Goal: Task Accomplishment & Management: Manage account settings

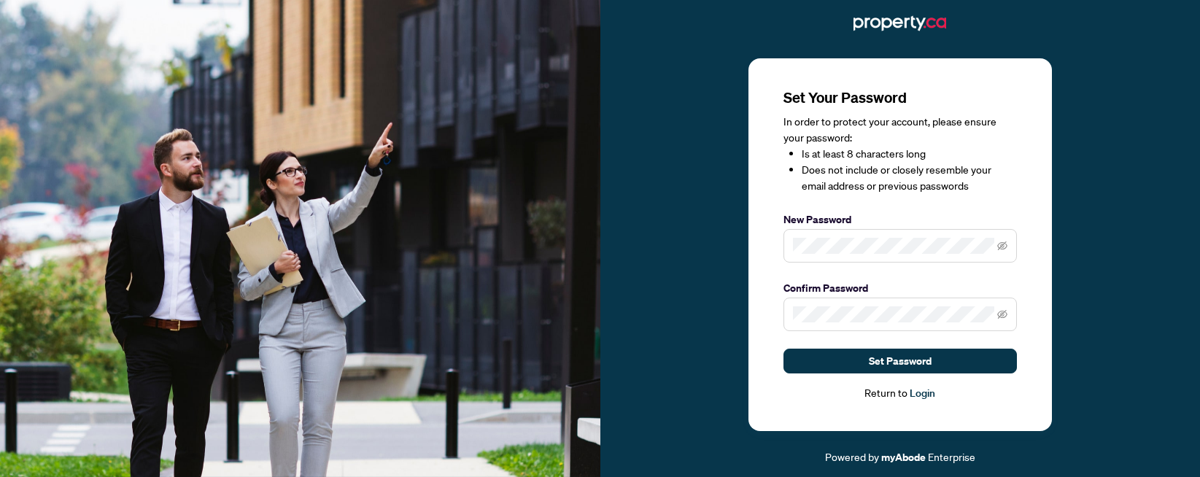
click at [982, 197] on div "Set Your Password In order to protect your account, please ensure your password…" at bounding box center [900, 245] width 233 height 314
click at [1005, 315] on icon "eye-invisible" at bounding box center [1002, 314] width 10 height 10
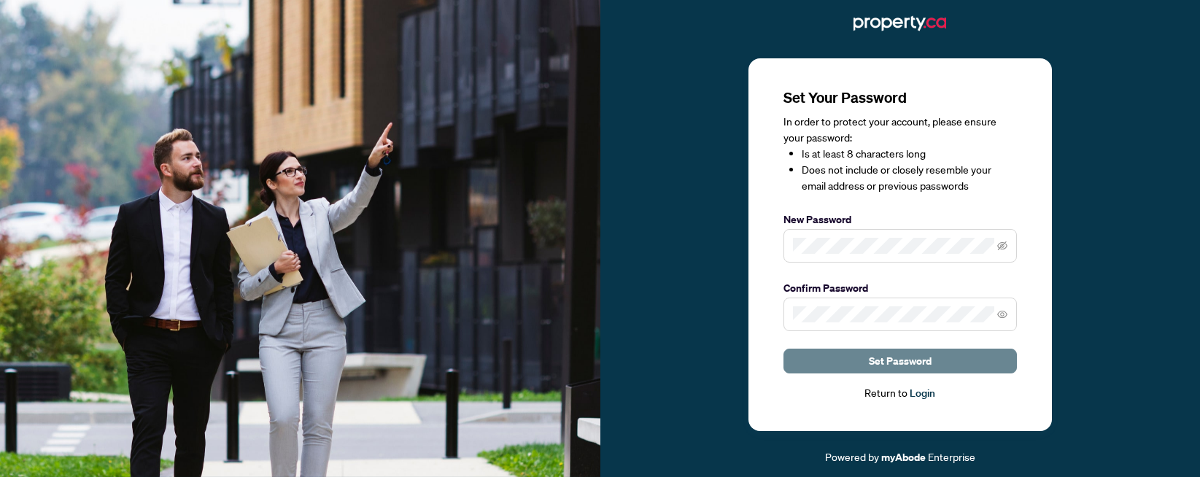
click at [856, 356] on button "Set Password" at bounding box center [900, 361] width 233 height 25
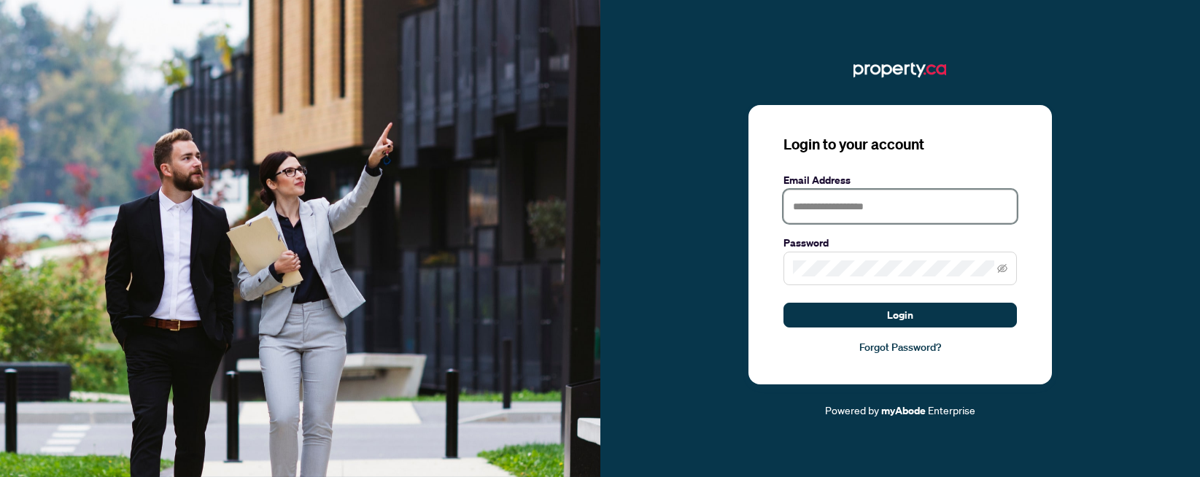
click at [849, 206] on input "text" at bounding box center [900, 207] width 233 height 34
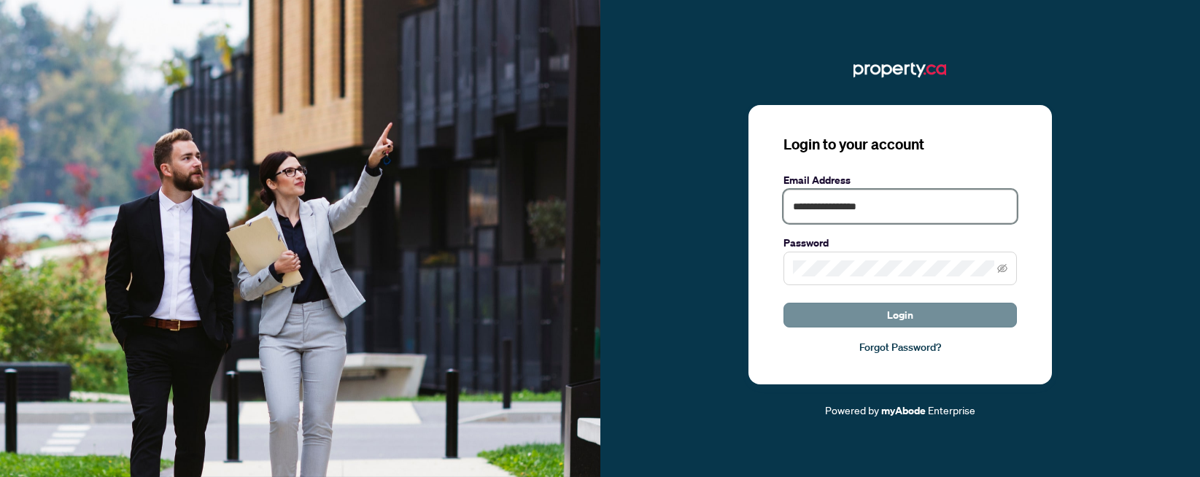
type input "**********"
click at [916, 321] on button "Login" at bounding box center [900, 315] width 233 height 25
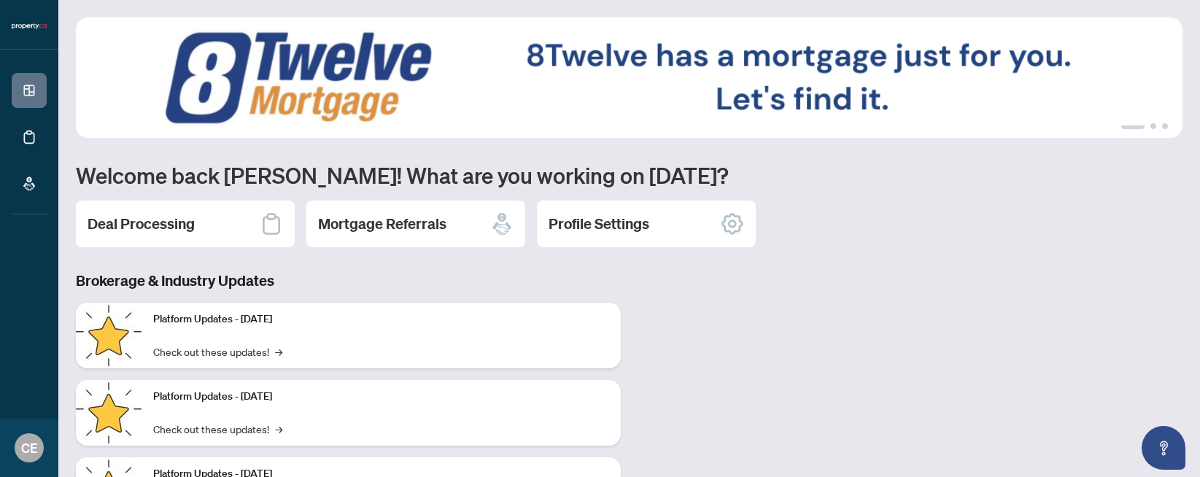
scroll to position [85, 0]
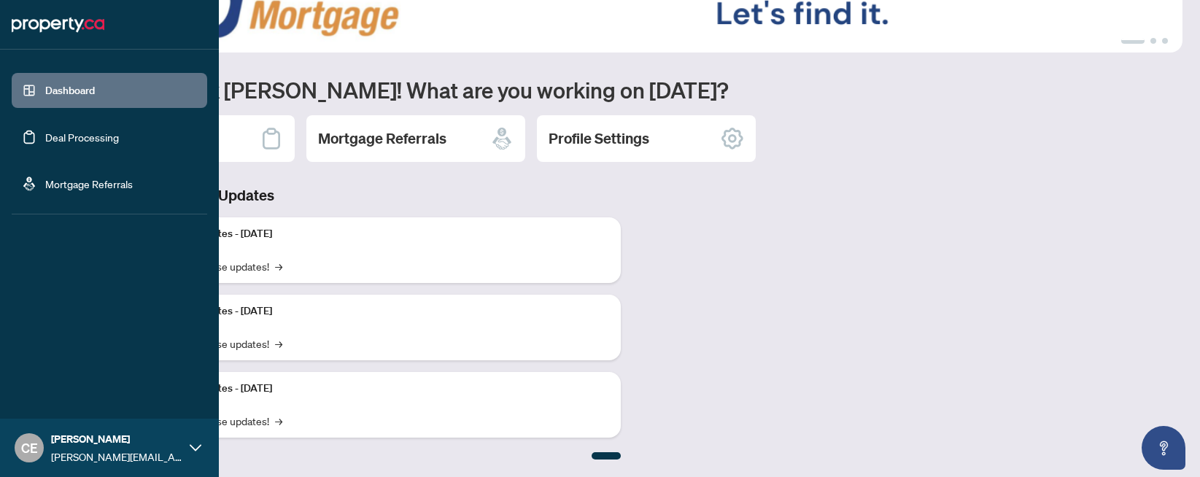
click at [79, 134] on link "Deal Processing" at bounding box center [82, 137] width 74 height 13
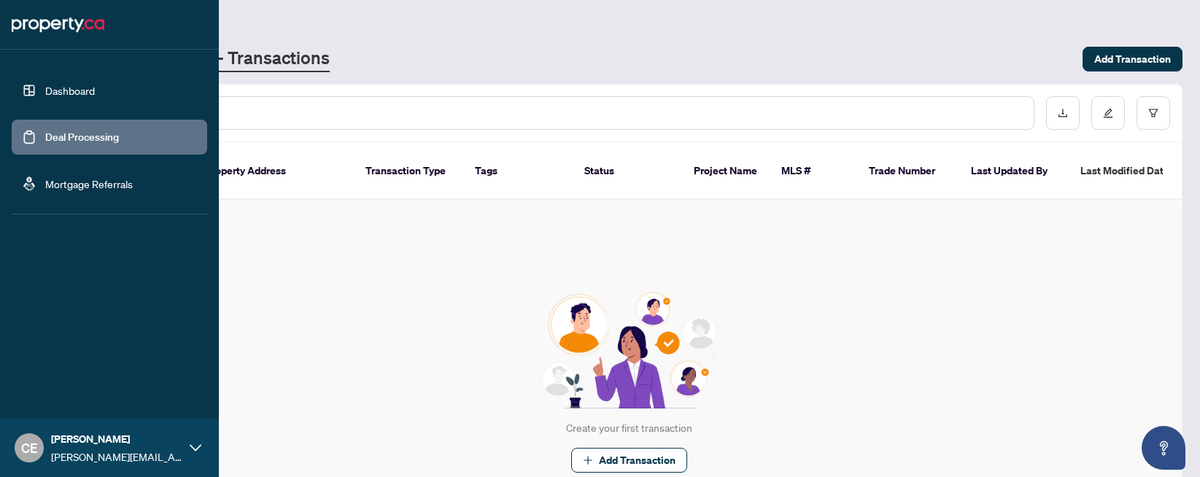
click at [73, 88] on link "Dashboard" at bounding box center [70, 90] width 50 height 13
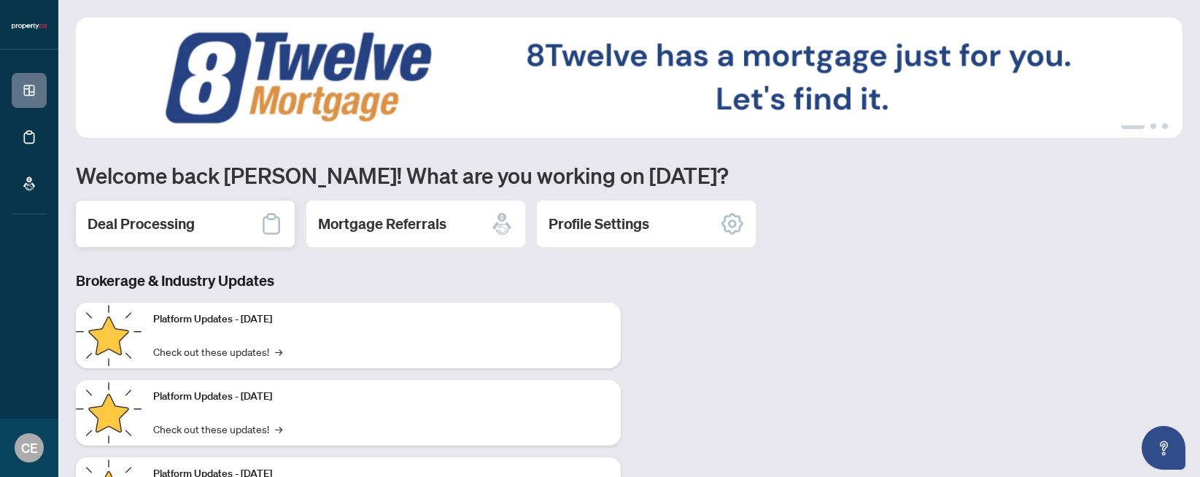
click at [173, 229] on h2 "Deal Processing" at bounding box center [141, 224] width 107 height 20
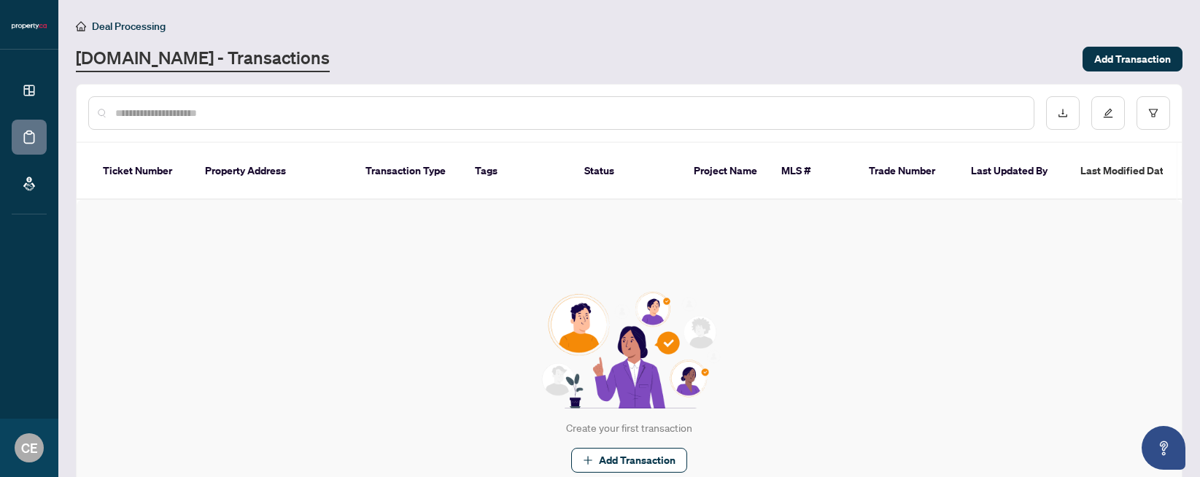
click at [419, 171] on th "Transaction Type" at bounding box center [408, 171] width 109 height 57
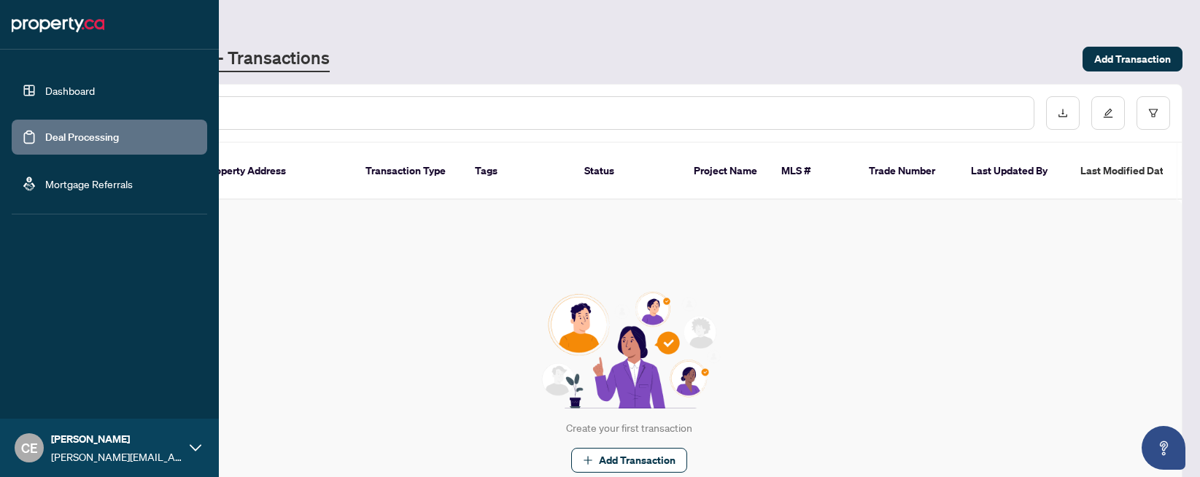
click at [66, 86] on link "Dashboard" at bounding box center [70, 90] width 50 height 13
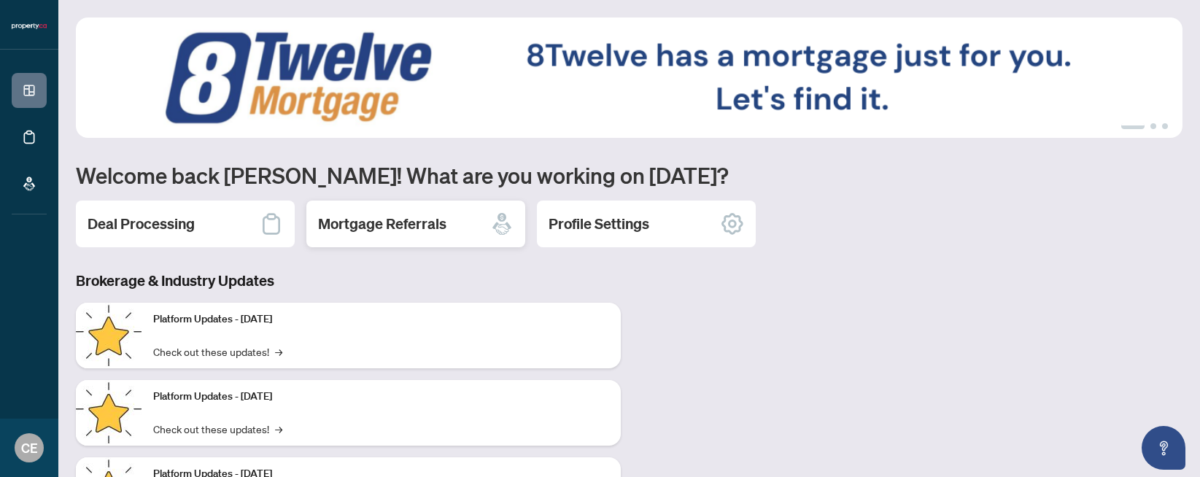
scroll to position [85, 0]
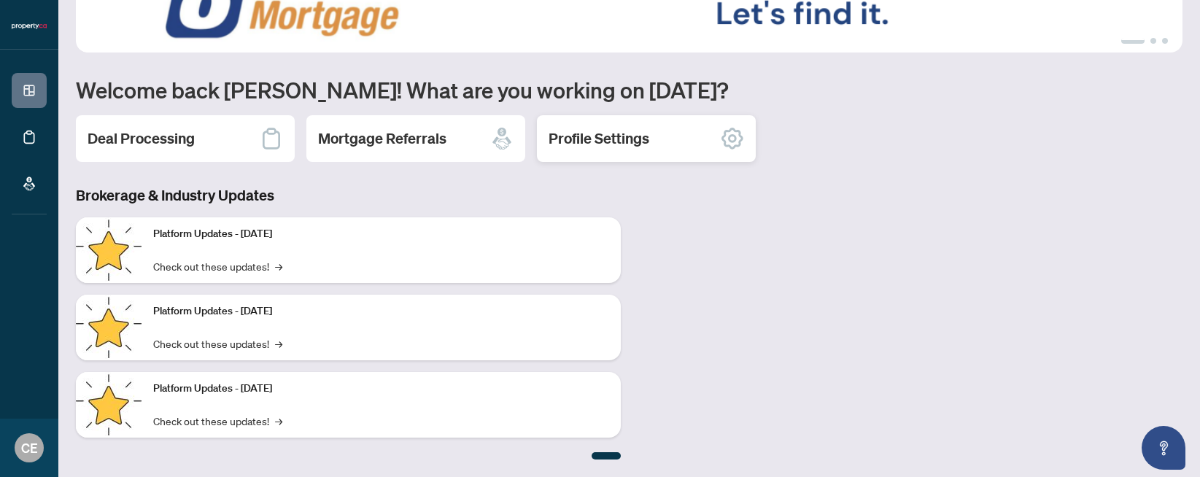
click at [611, 132] on h2 "Profile Settings" at bounding box center [599, 138] width 101 height 20
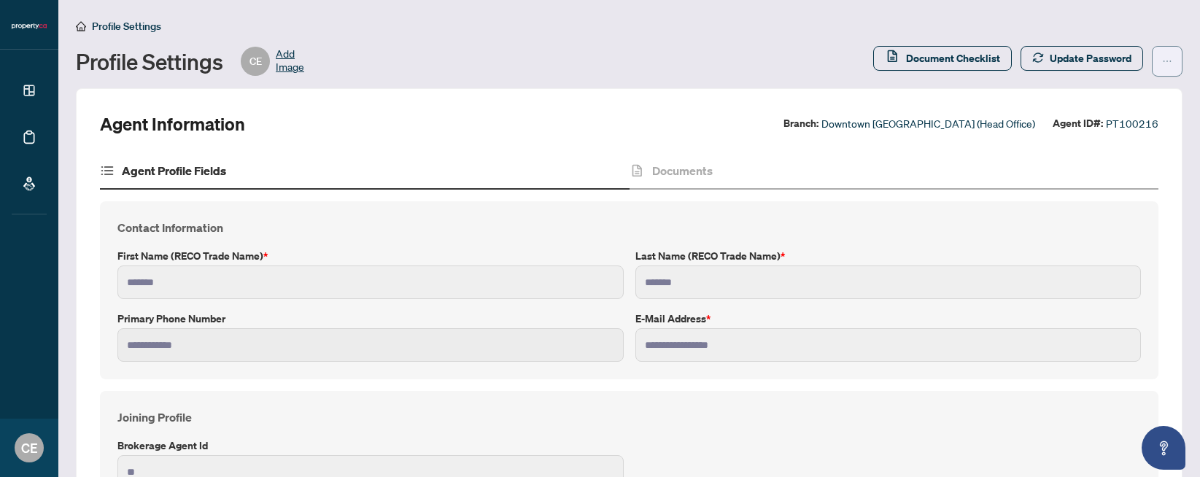
click at [1168, 61] on icon "ellipsis" at bounding box center [1167, 61] width 10 height 10
click at [606, 65] on div "Profile Settings CE Add Image" at bounding box center [470, 61] width 789 height 29
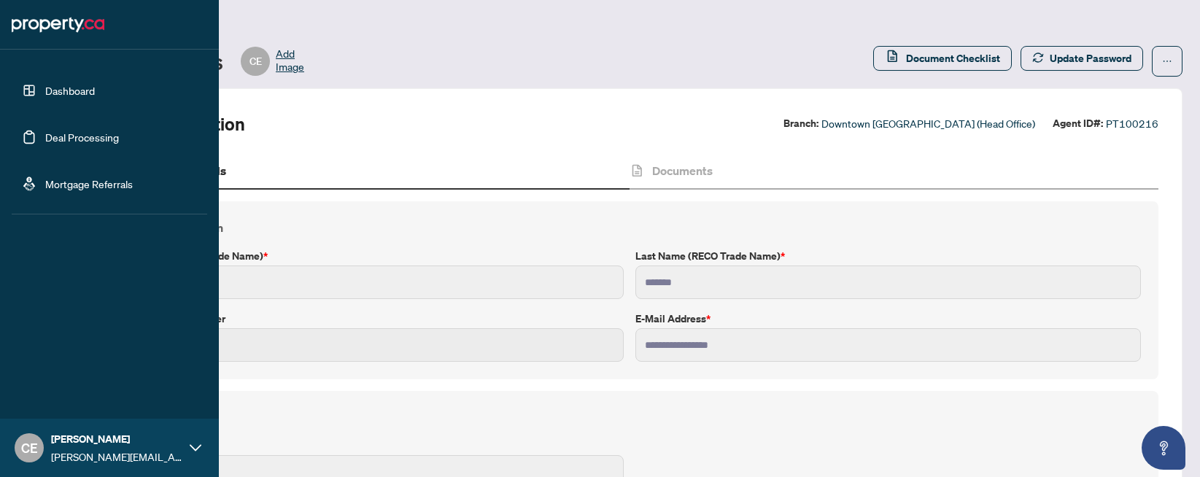
click at [53, 26] on img at bounding box center [58, 24] width 93 height 23
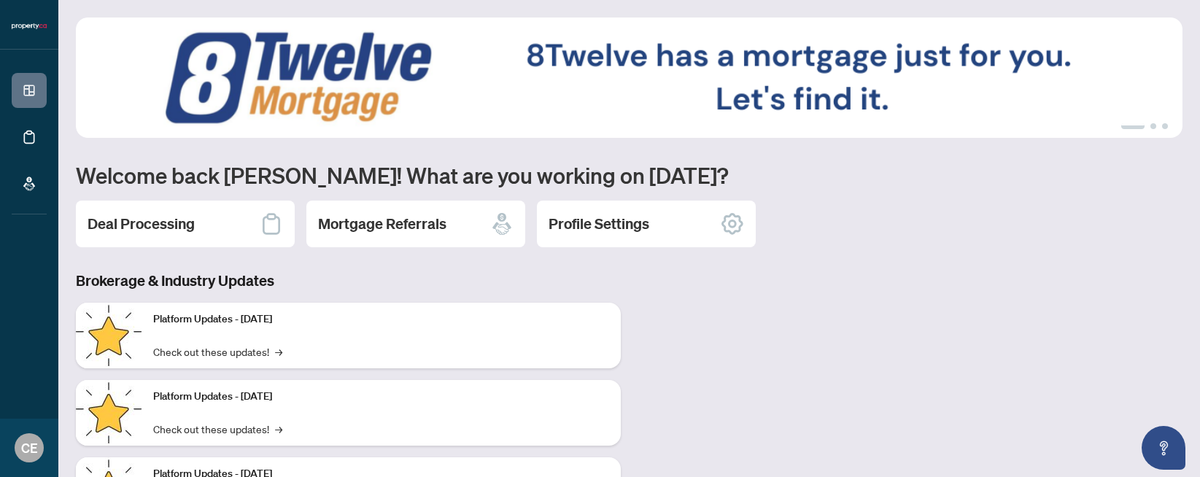
click at [839, 200] on div "1 2 3 Welcome back Clifton! What are you working on today? Deal Processing Mort…" at bounding box center [629, 282] width 1107 height 528
click at [727, 223] on icon at bounding box center [732, 223] width 23 height 23
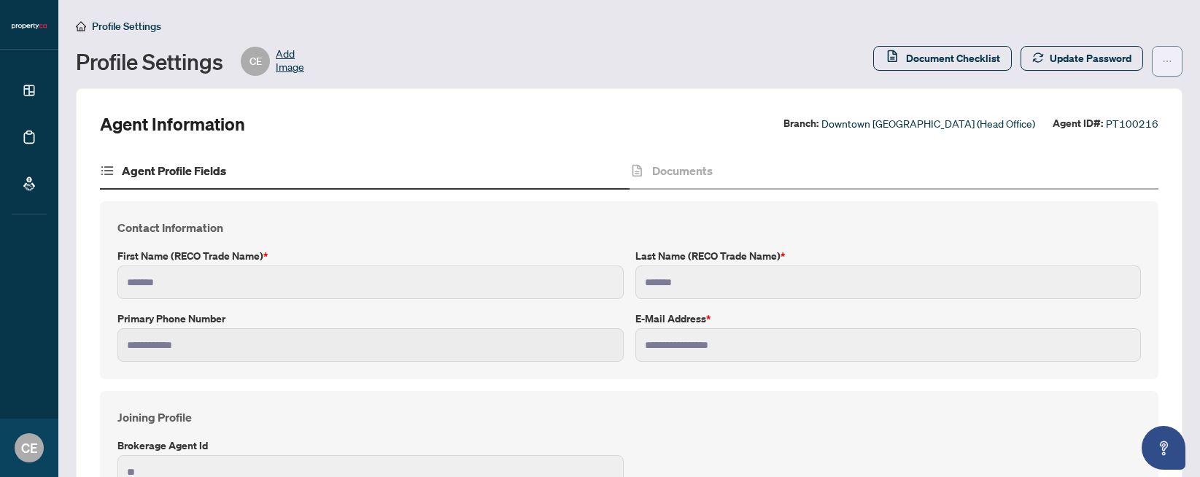
click at [1162, 58] on icon "ellipsis" at bounding box center [1167, 61] width 10 height 10
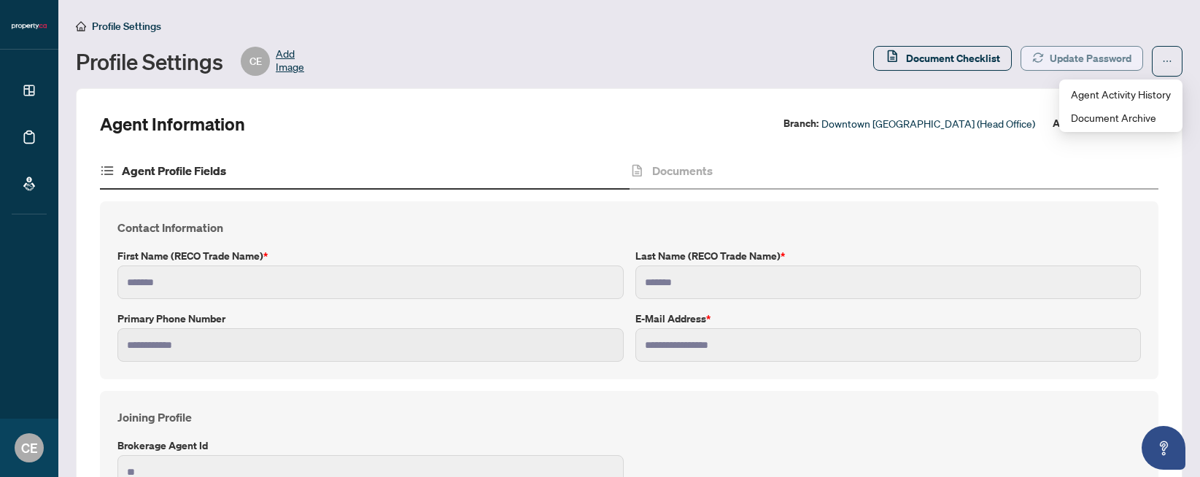
click at [1081, 61] on span "Update Password" at bounding box center [1091, 58] width 82 height 23
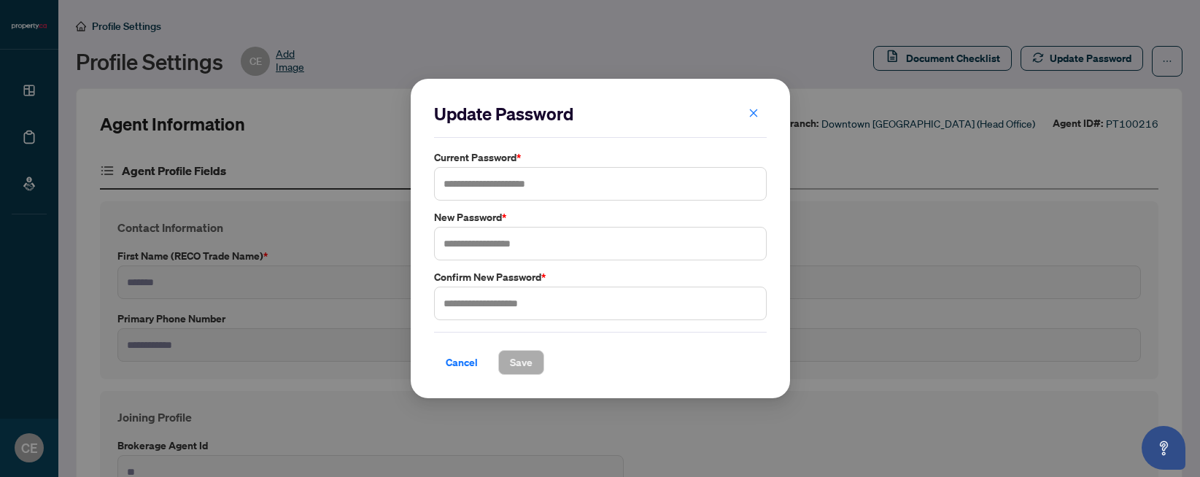
click at [750, 108] on icon "close" at bounding box center [754, 113] width 10 height 10
